Goal: Share content

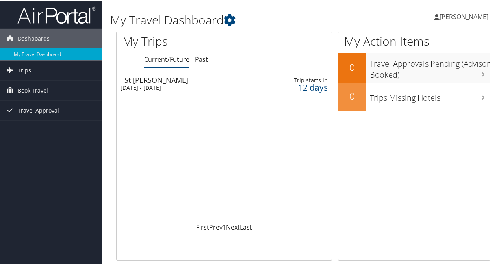
click at [147, 84] on div "[DATE] - [DATE]" at bounding box center [188, 86] width 134 height 7
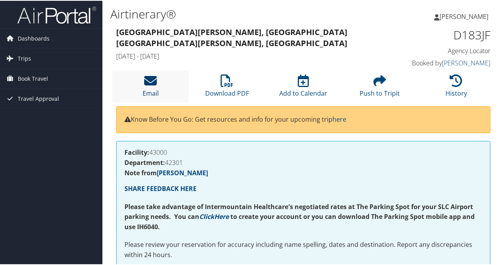
click at [150, 90] on link "Email" at bounding box center [151, 87] width 16 height 19
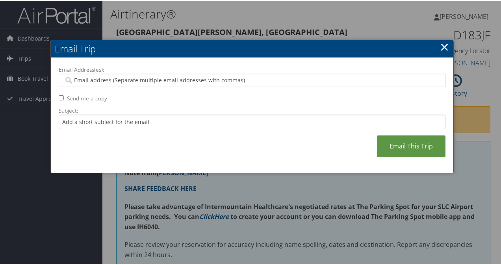
click at [143, 82] on input "Email Address(es):" at bounding box center [252, 80] width 377 height 8
click at [158, 122] on input "Subject:" at bounding box center [252, 121] width 387 height 15
click at [445, 44] on link "×" at bounding box center [444, 46] width 9 height 16
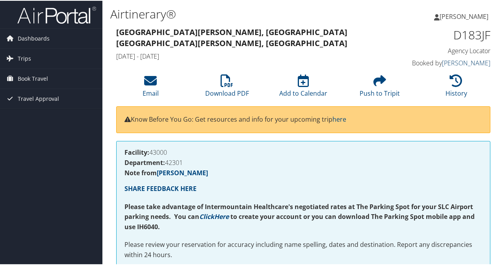
click at [461, 63] on link "Mandi Bollinger" at bounding box center [466, 62] width 48 height 9
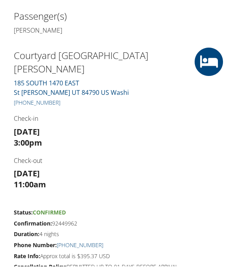
scroll to position [433, 0]
